Goal: Communication & Community: Answer question/provide support

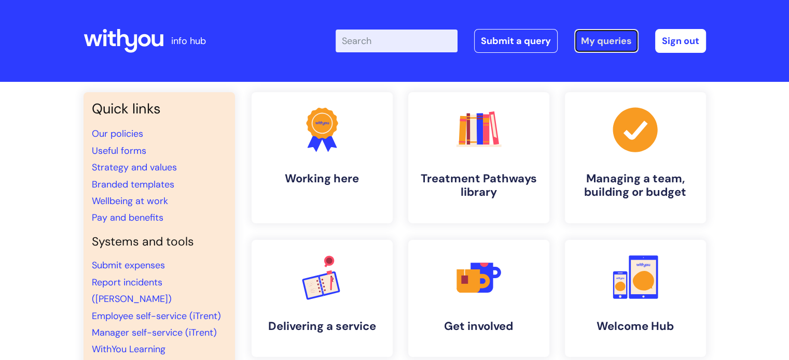
click at [602, 47] on link "My queries" at bounding box center [606, 41] width 64 height 24
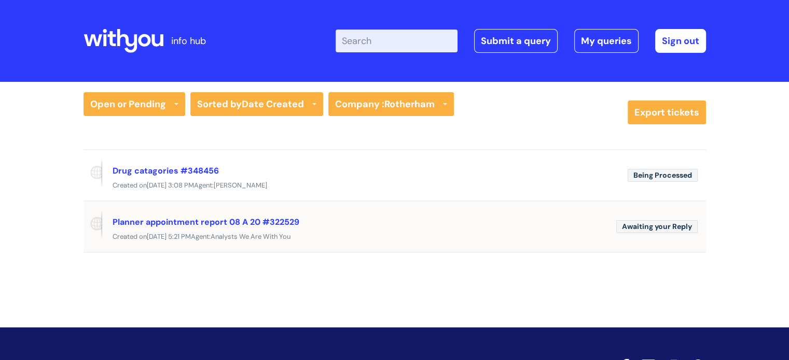
click at [660, 225] on span "Awaiting your Reply" at bounding box center [656, 226] width 81 height 13
click at [216, 221] on link "Planner appointment report 08 A 20 #322529" at bounding box center [206, 222] width 187 height 11
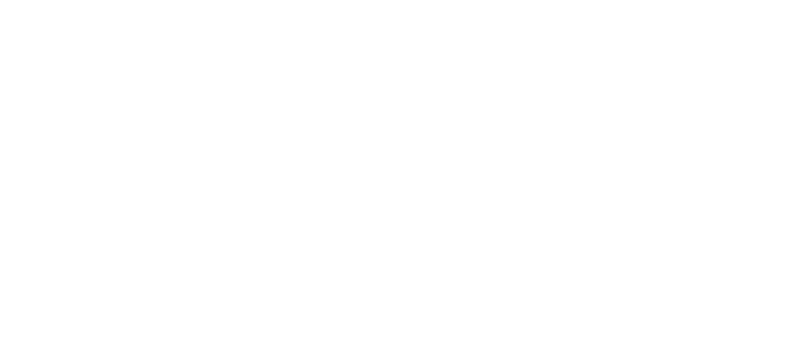
select select "Nebula fault"
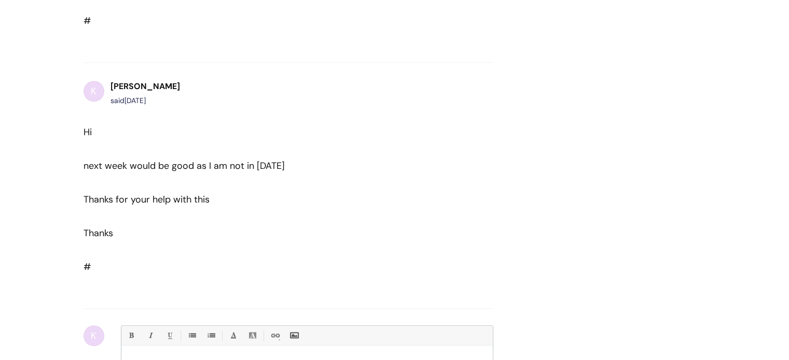
scroll to position [1173, 0]
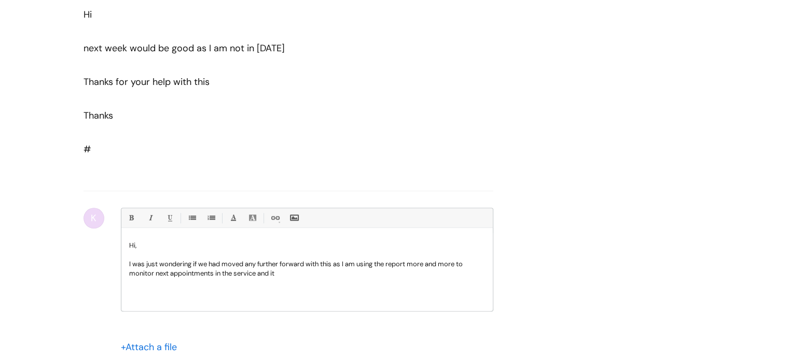
click at [286, 262] on p "I was just wondering if we had moved any further forward with this as I am usin…" at bounding box center [307, 269] width 356 height 19
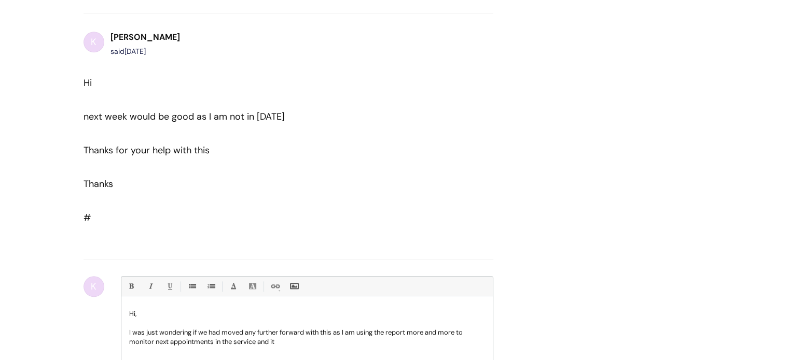
scroll to position [1121, 0]
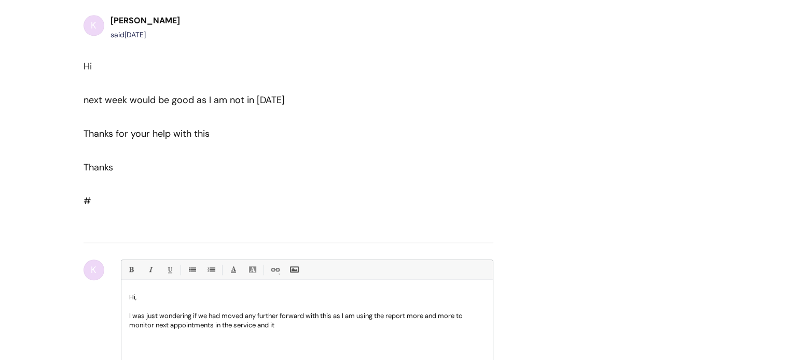
click at [308, 312] on p "I was just wondering if we had moved any further forward with this as I am usin…" at bounding box center [307, 321] width 356 height 19
drag, startPoint x: 321, startPoint y: 311, endPoint x: 474, endPoint y: 324, distance: 153.6
click at [324, 312] on p "I was just wondering if we had moved any further forward after our meeting with…" at bounding box center [307, 321] width 356 height 19
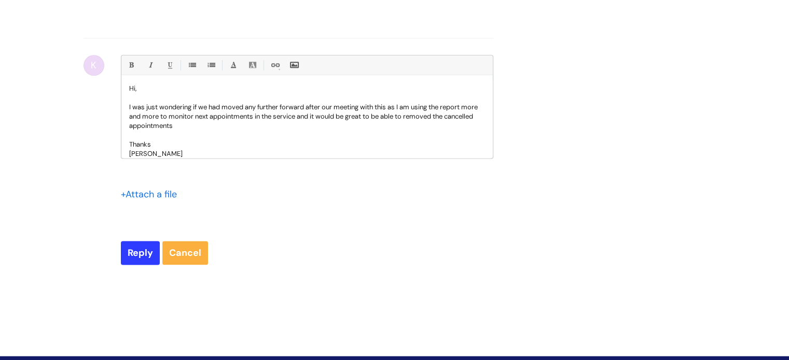
scroll to position [1391, 0]
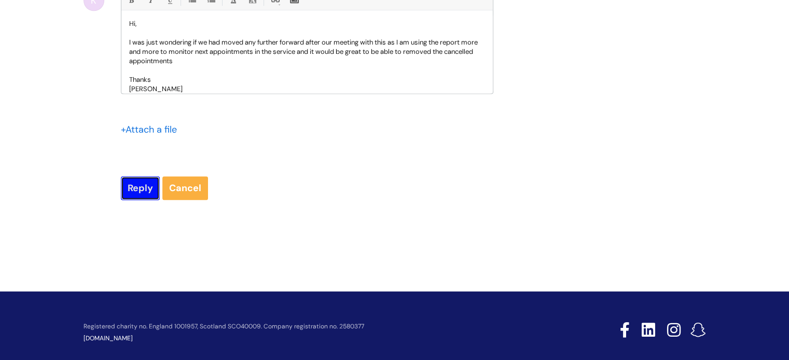
click at [140, 176] on input "Reply" at bounding box center [140, 188] width 39 height 24
type input "Please Wait..."
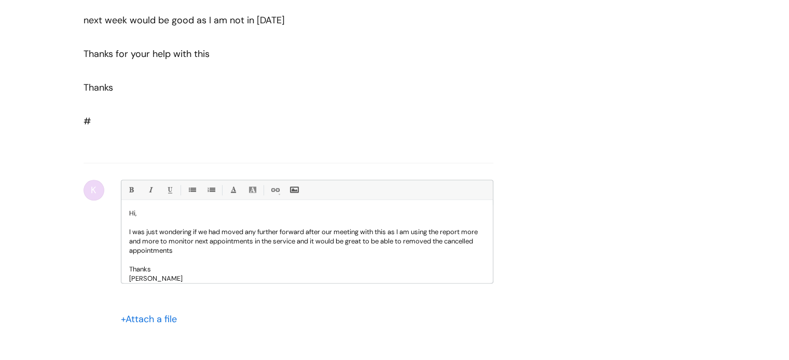
scroll to position [1083, 0]
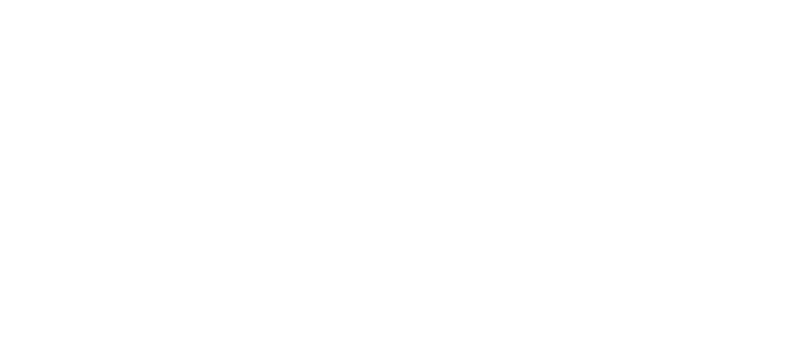
select select "Nebula fault"
